Goal: Task Accomplishment & Management: Manage account settings

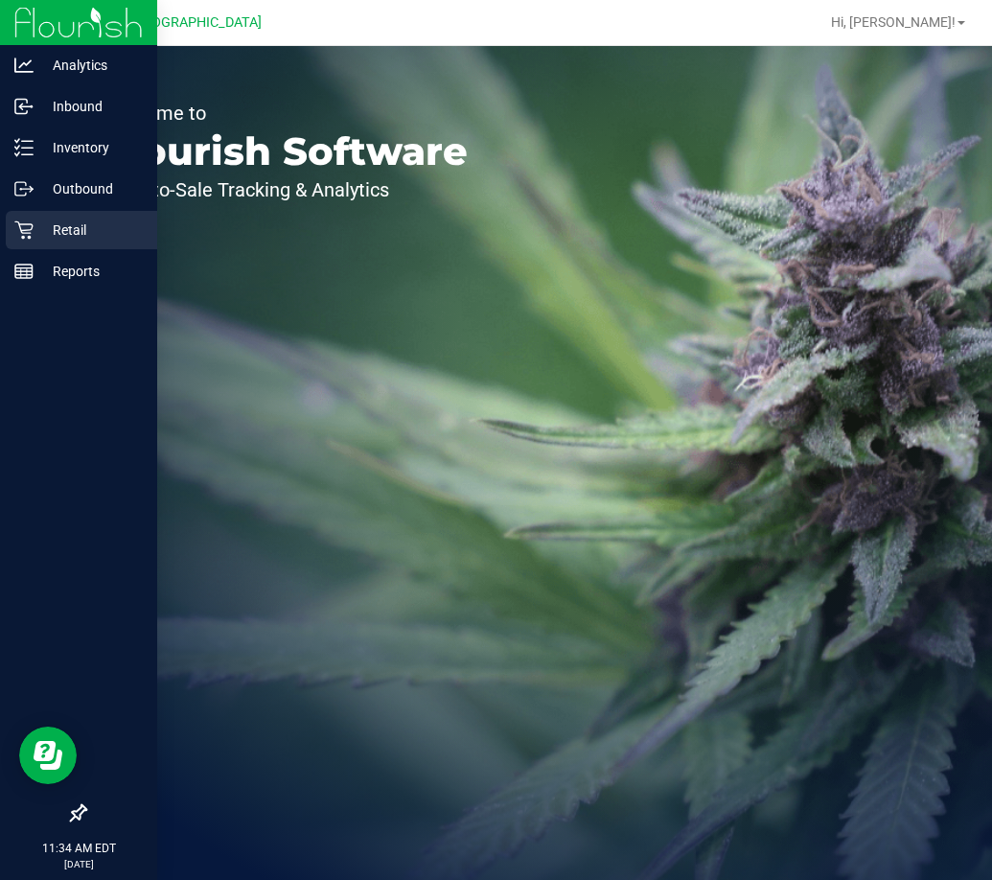
click at [29, 223] on icon at bounding box center [23, 229] width 19 height 19
click at [35, 145] on p "Inventory" at bounding box center [91, 147] width 115 height 23
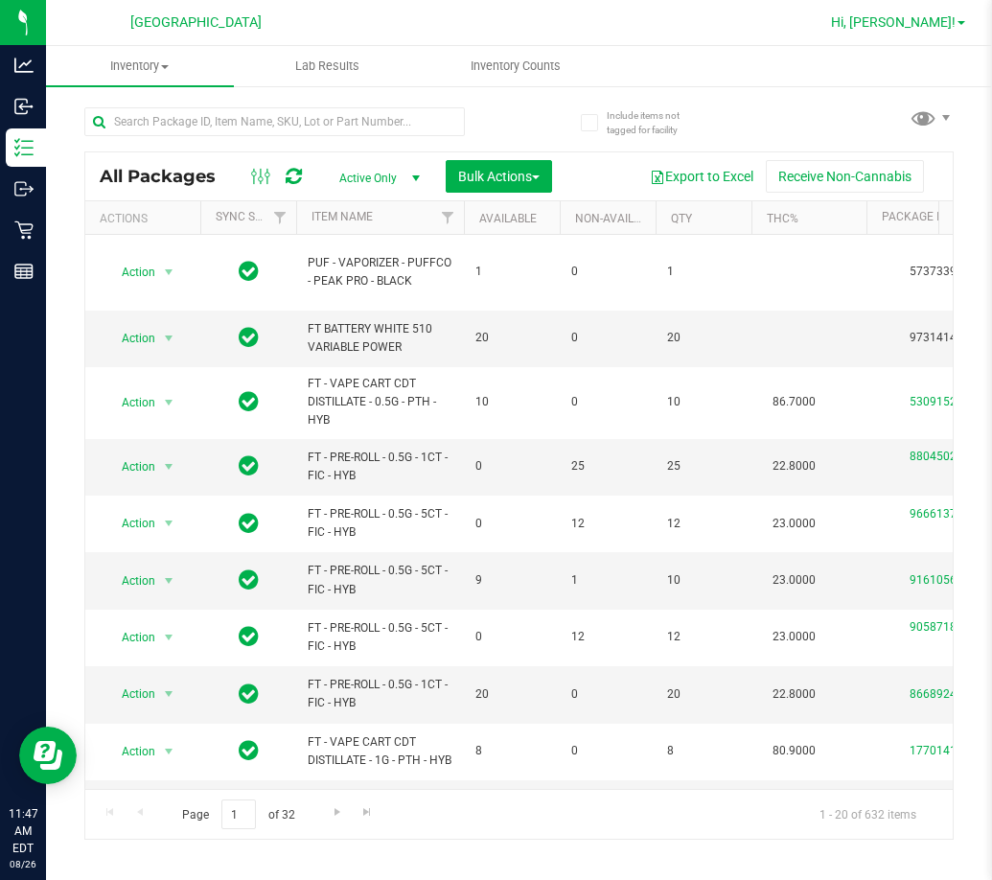
click at [935, 21] on span "Hi, Jon!" at bounding box center [893, 21] width 125 height 15
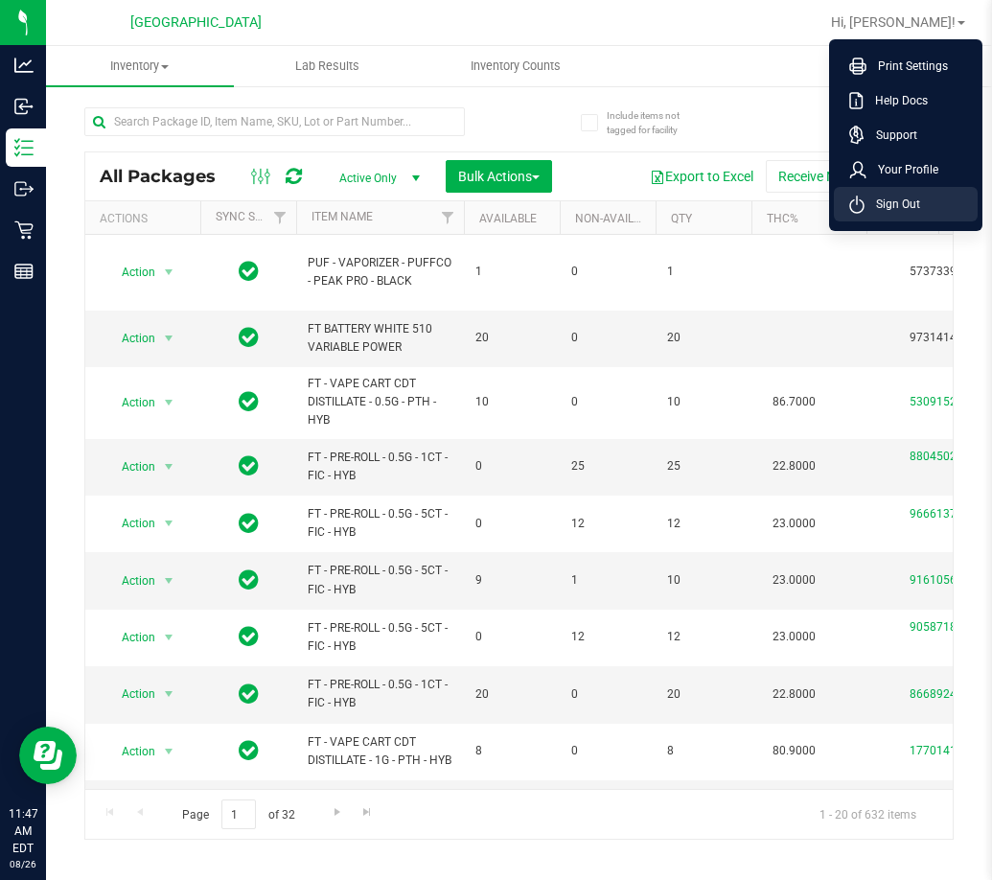
click at [909, 211] on span "Sign Out" at bounding box center [893, 204] width 56 height 19
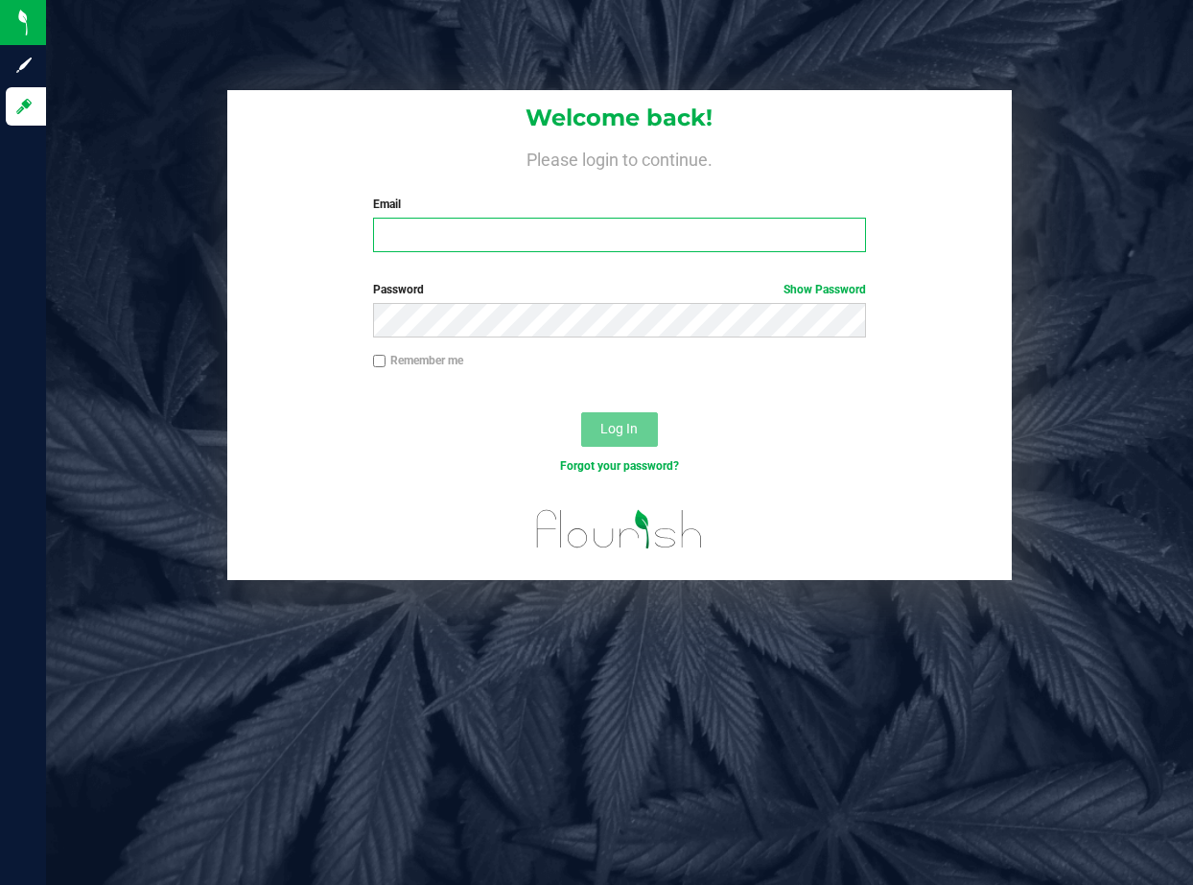
click at [515, 234] on input "Email" at bounding box center [620, 235] width 494 height 35
type input "[EMAIL_ADDRESS][DOMAIN_NAME]"
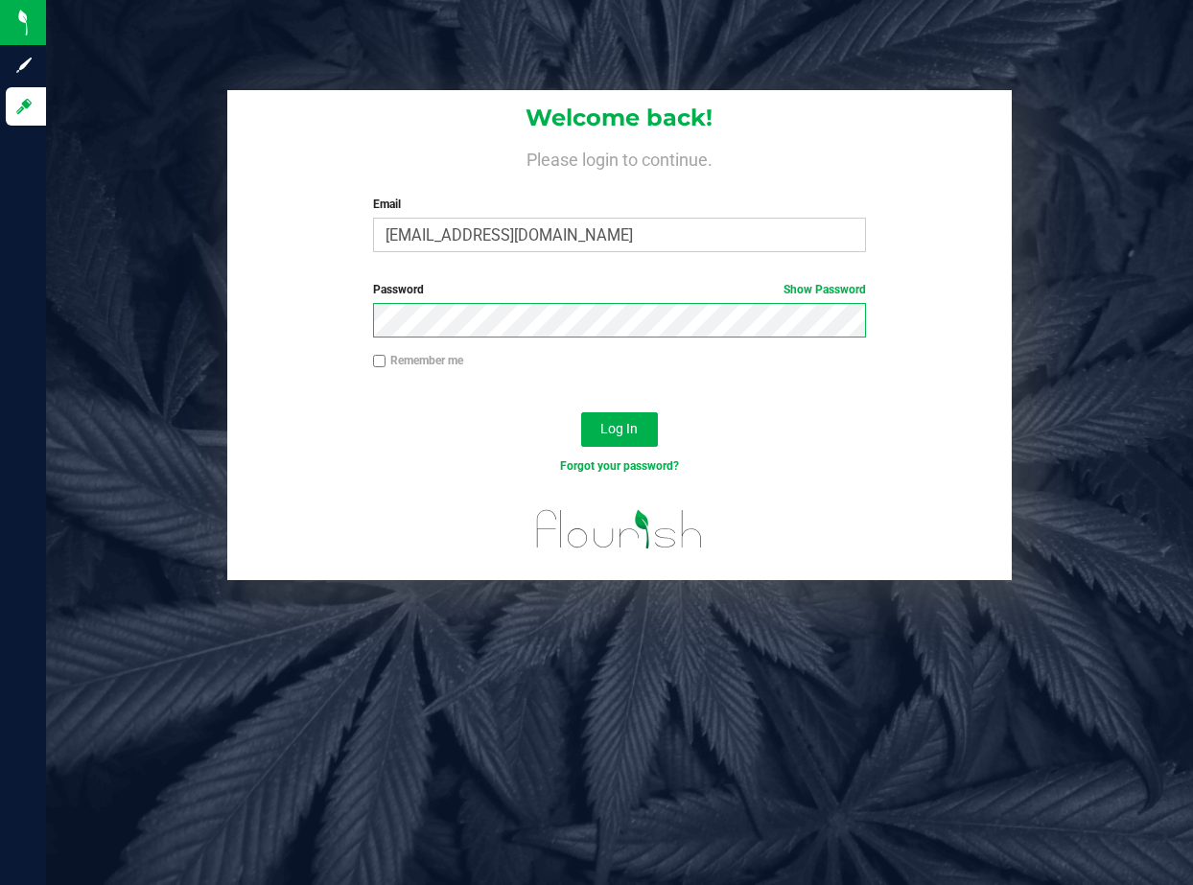
click at [581, 412] on button "Log In" at bounding box center [619, 429] width 77 height 35
